Goal: Task Accomplishment & Management: Manage account settings

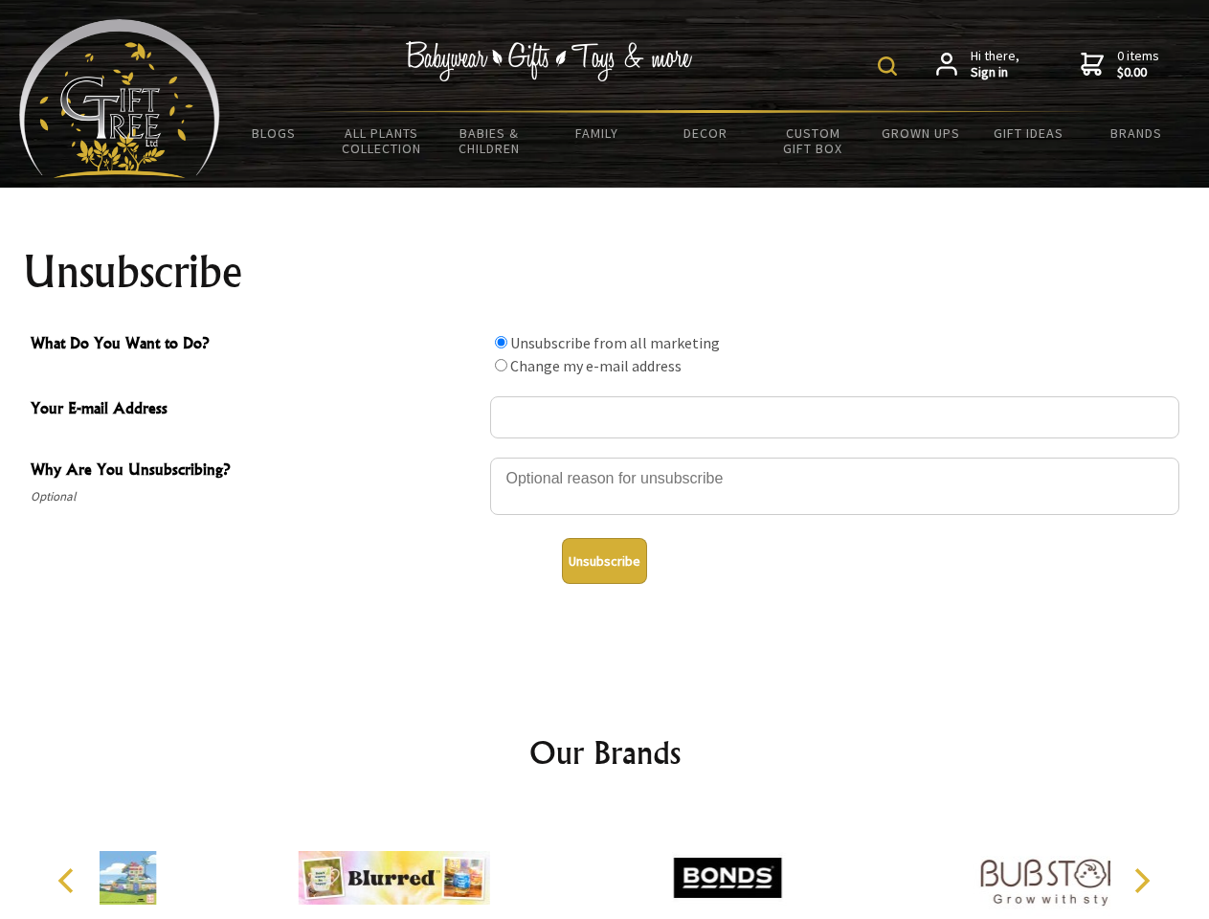
click at [890, 66] on img at bounding box center [887, 65] width 19 height 19
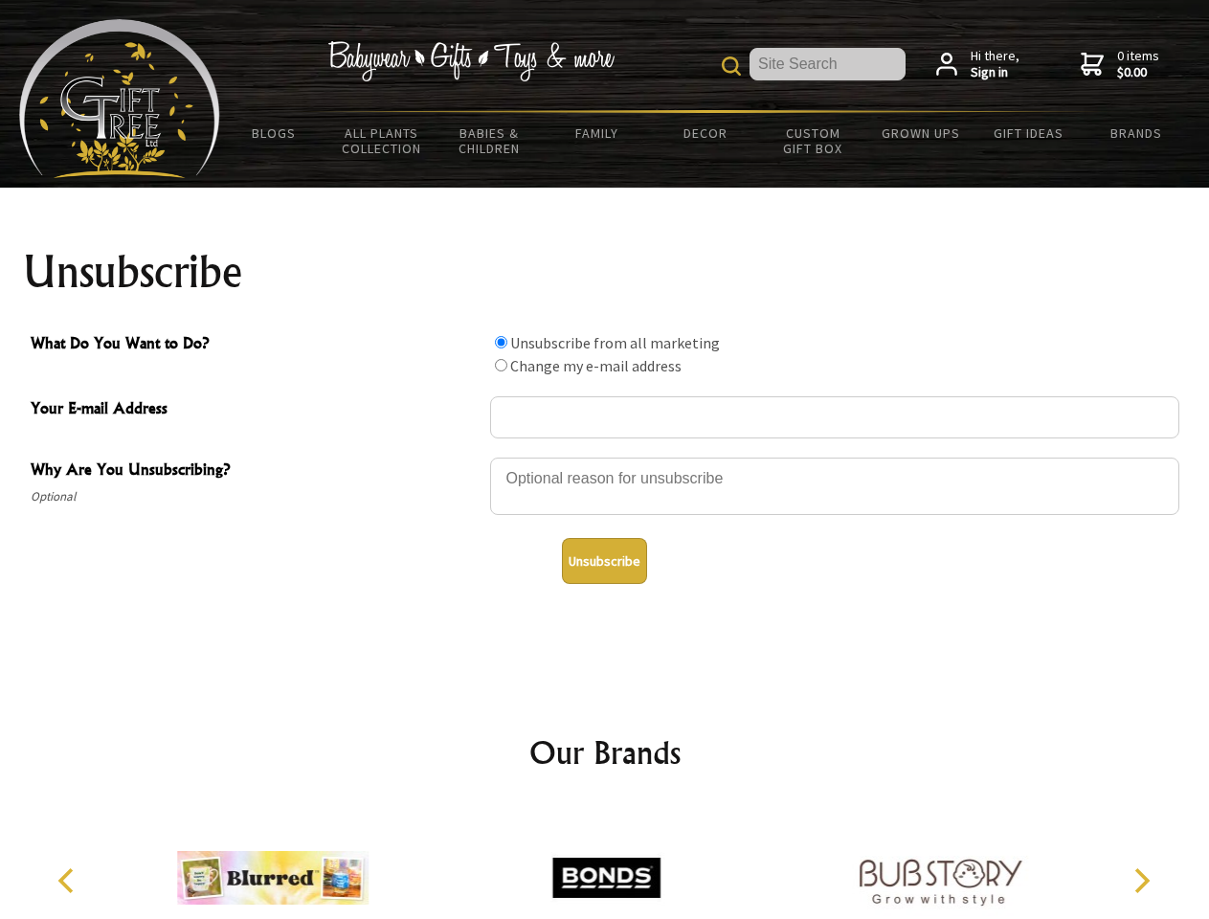
click at [605, 457] on div at bounding box center [834, 489] width 689 height 67
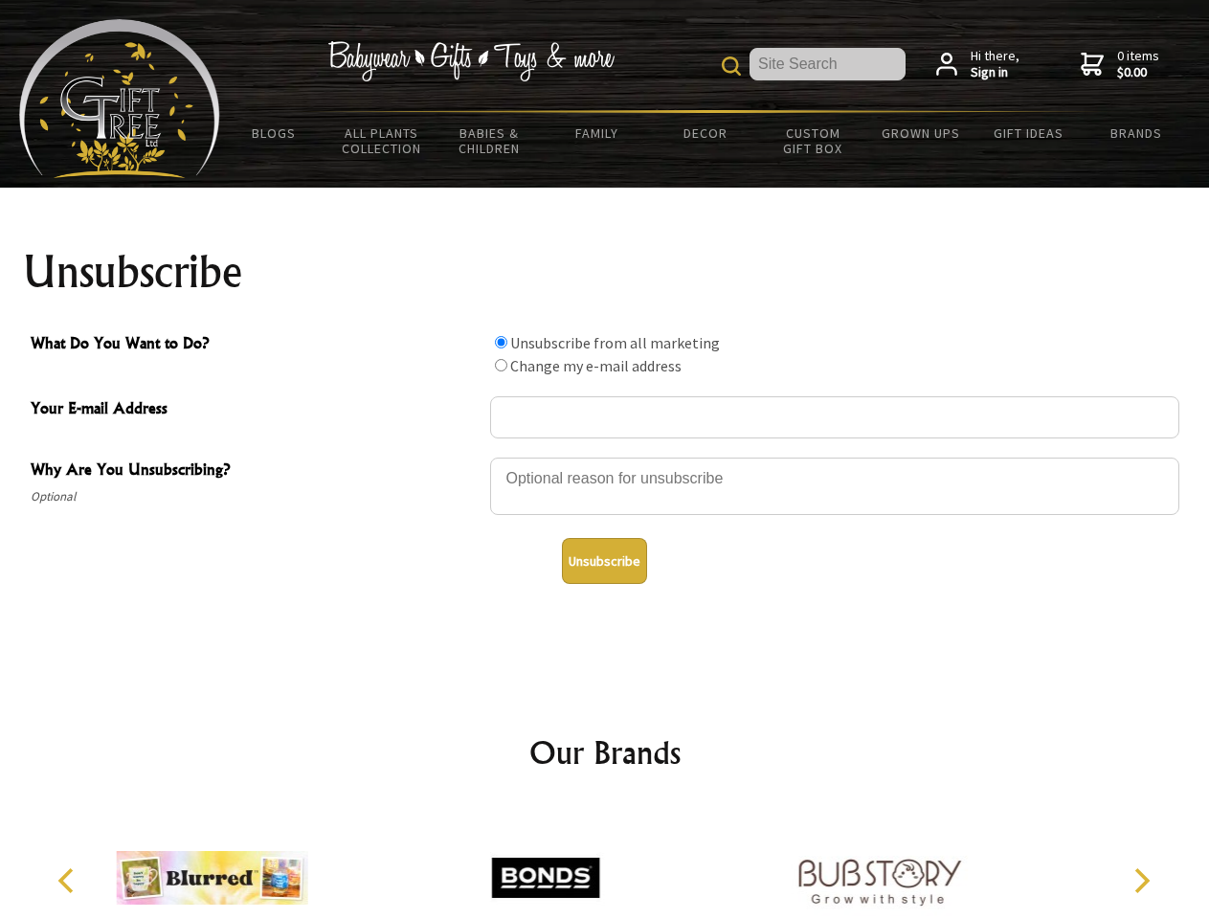
click at [501, 342] on input "What Do You Want to Do?" at bounding box center [501, 342] width 12 height 12
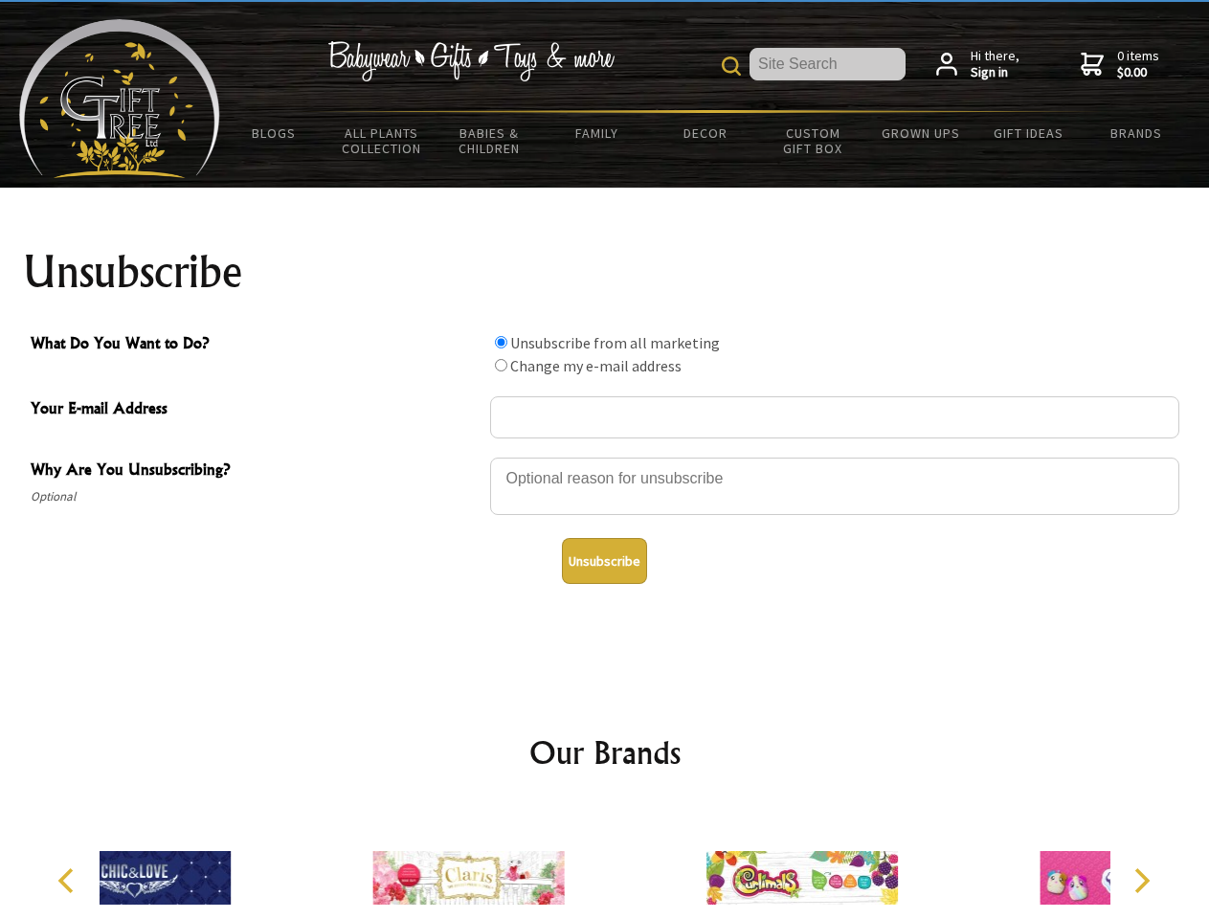
click at [501, 365] on input "What Do You Want to Do?" at bounding box center [501, 365] width 12 height 12
radio input "true"
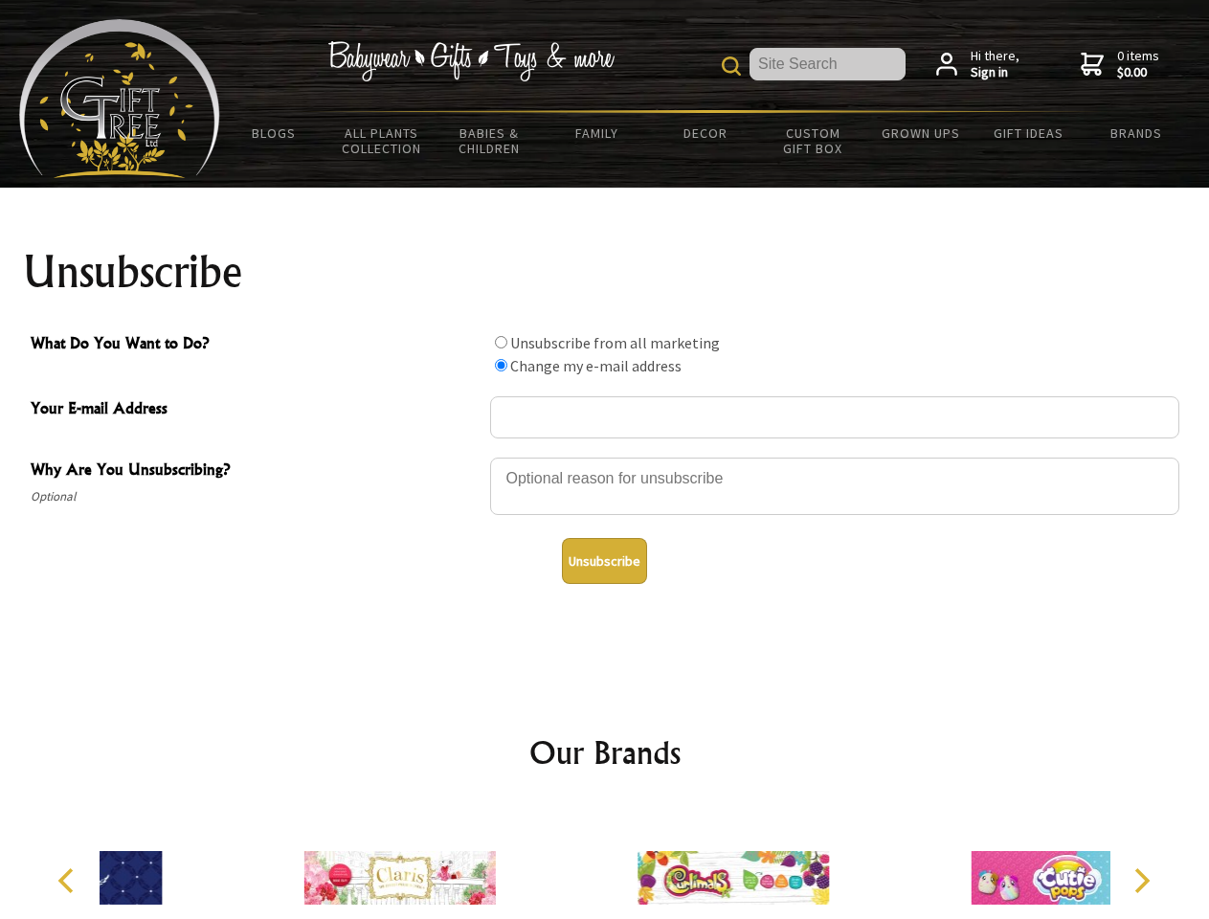
click at [604, 561] on button "Unsubscribe" at bounding box center [604, 561] width 85 height 46
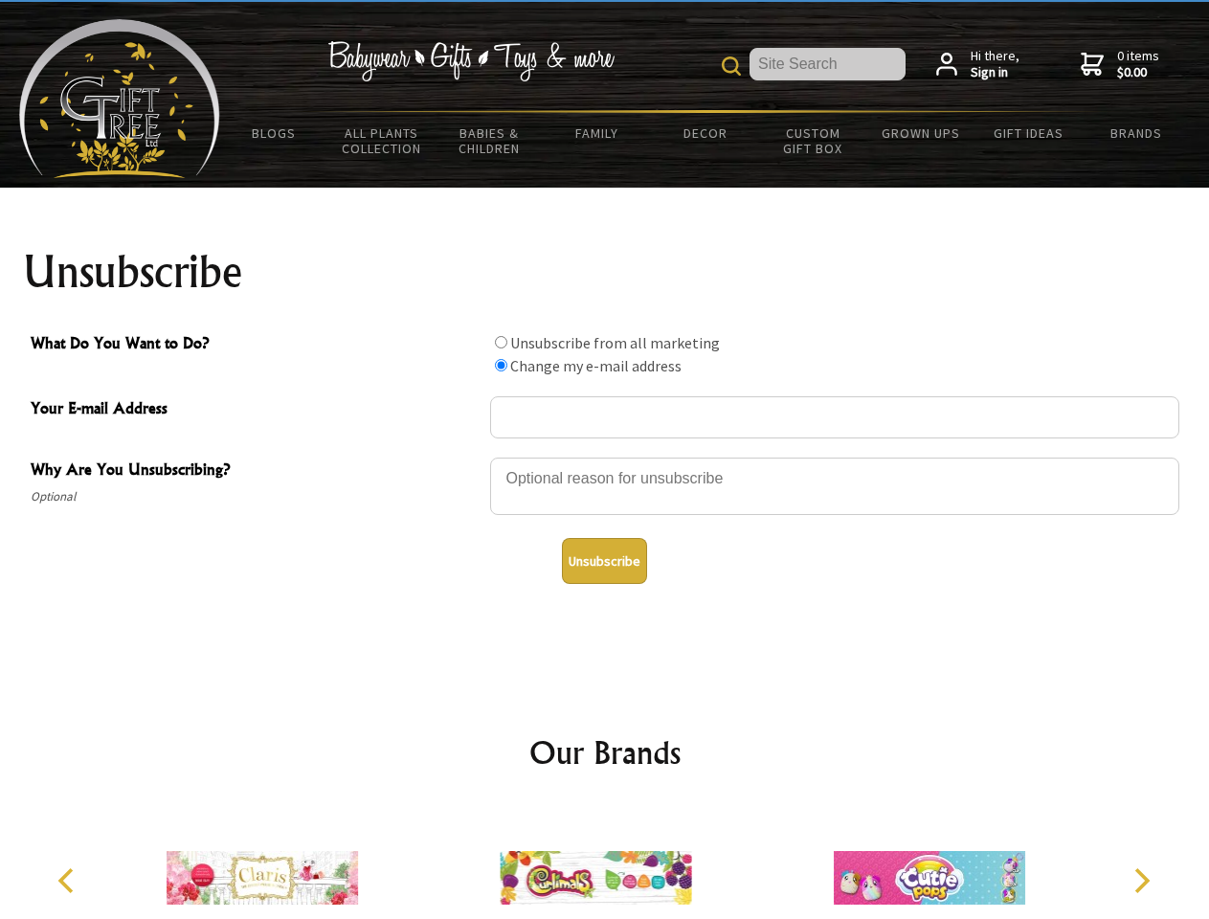
click at [605, 863] on img at bounding box center [596, 878] width 192 height 144
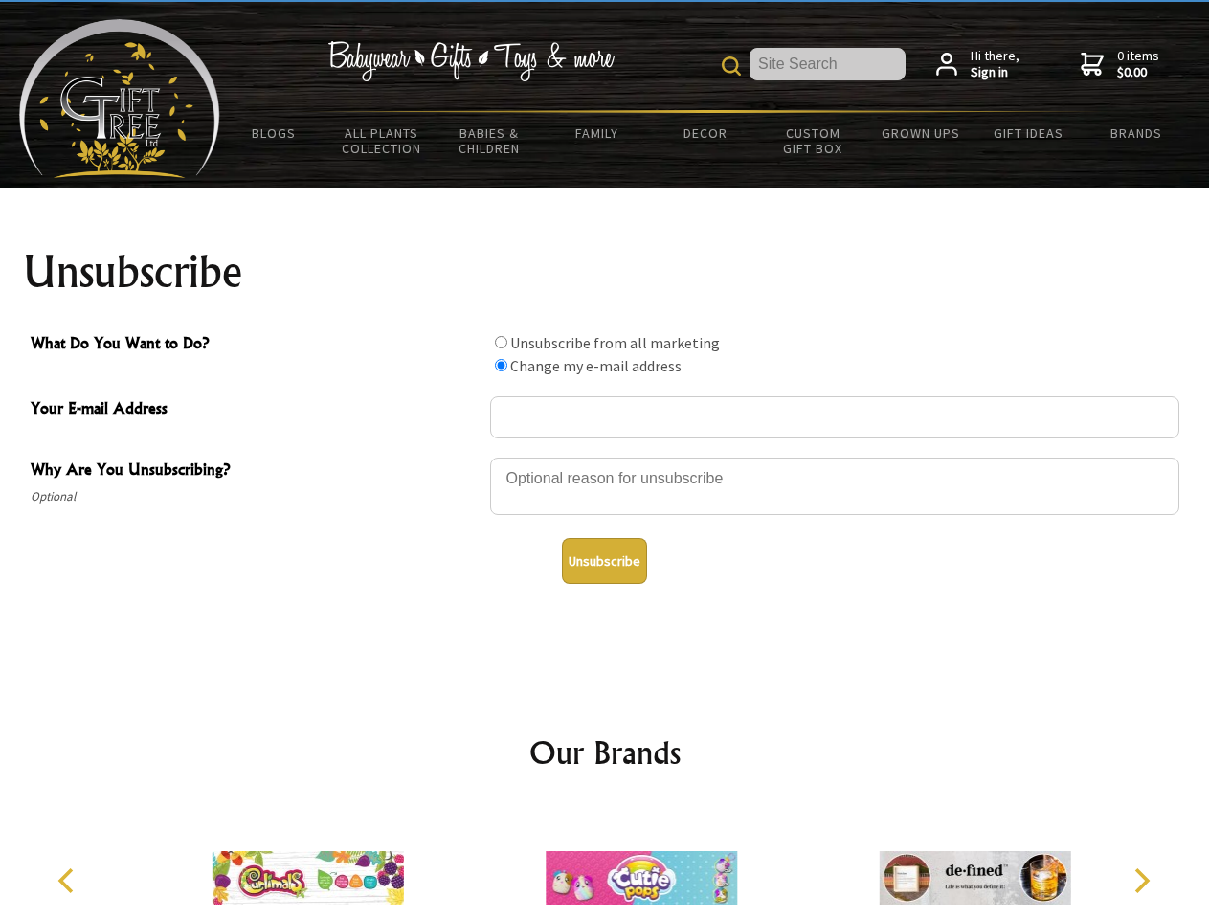
click at [69, 881] on icon "Previous" at bounding box center [68, 880] width 25 height 25
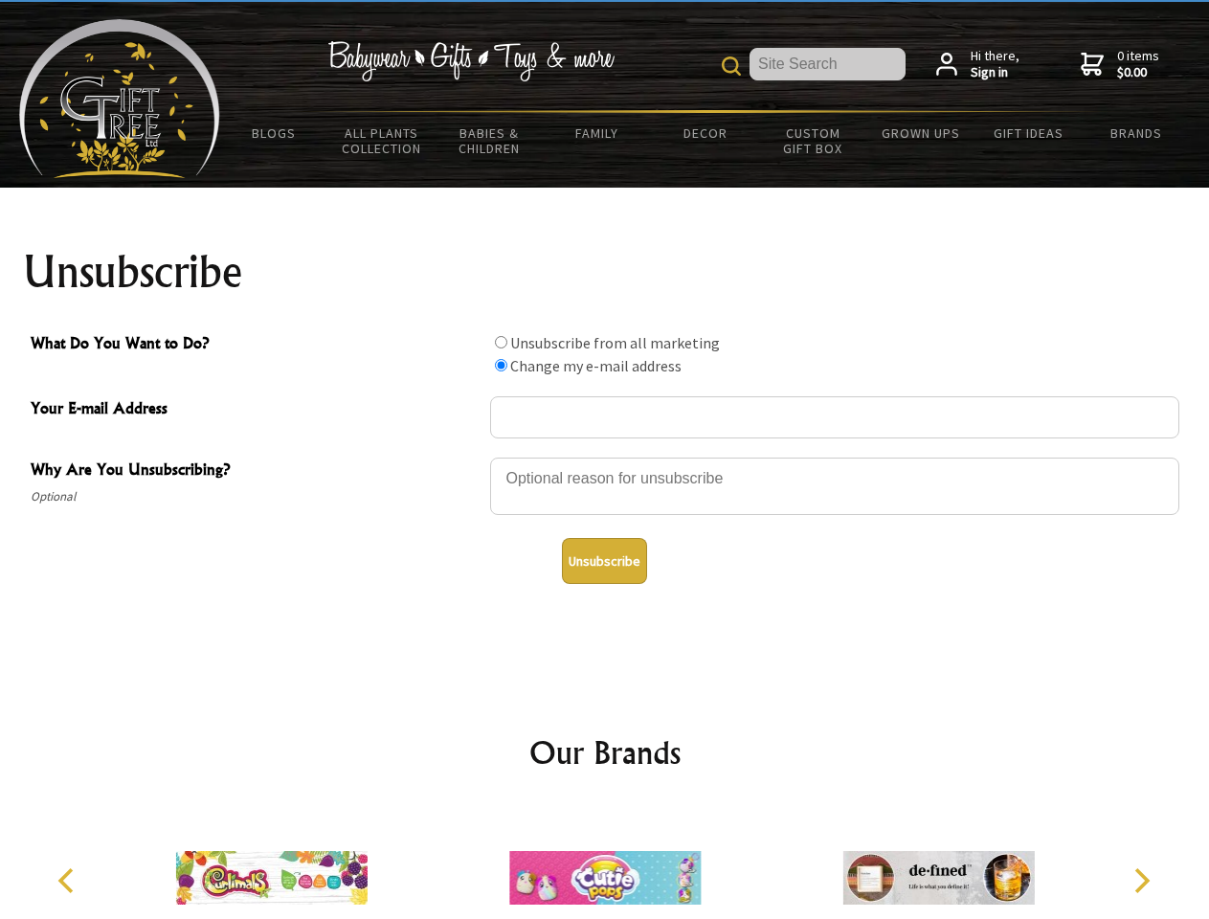
click at [1141, 881] on icon "Next" at bounding box center [1140, 880] width 25 height 25
